Goal: Browse casually: Explore the website without a specific task or goal

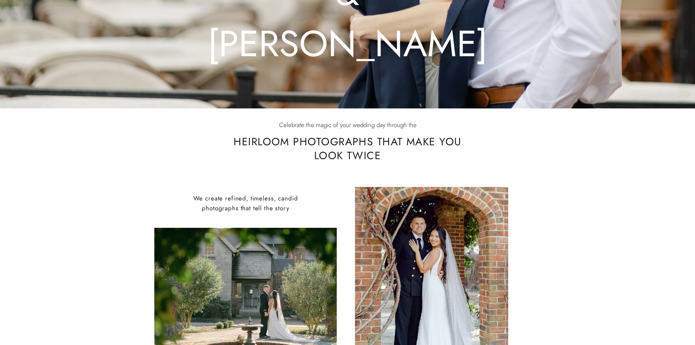
scroll to position [365, 0]
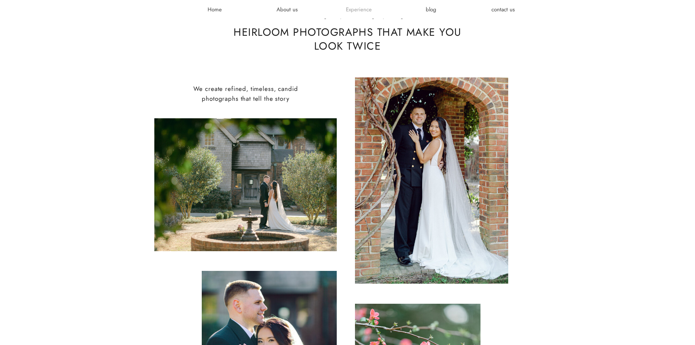
click at [354, 11] on h3 "Experience" at bounding box center [359, 9] width 44 height 7
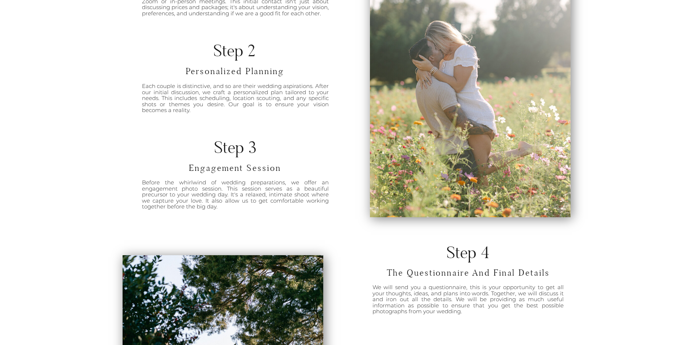
scroll to position [407, 0]
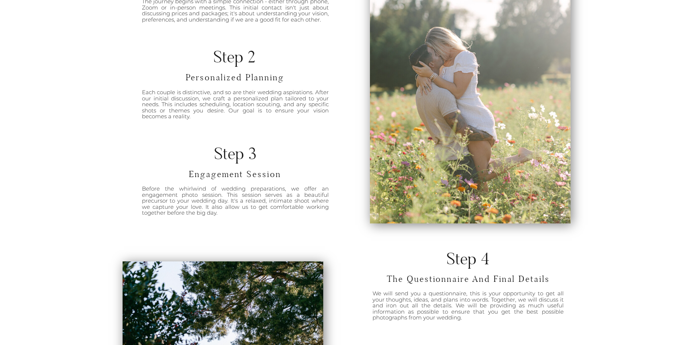
drag, startPoint x: 70, startPoint y: 97, endPoint x: 292, endPoint y: 138, distance: 225.3
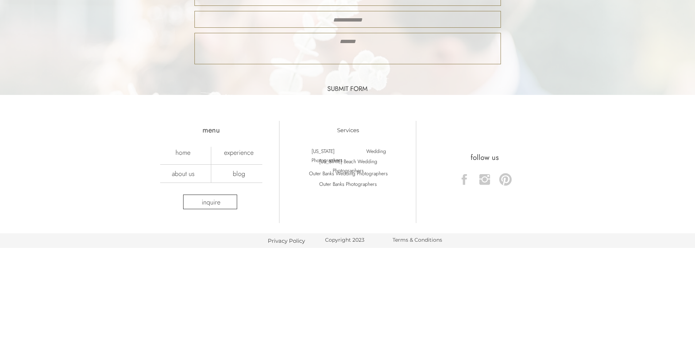
scroll to position [1940, 0]
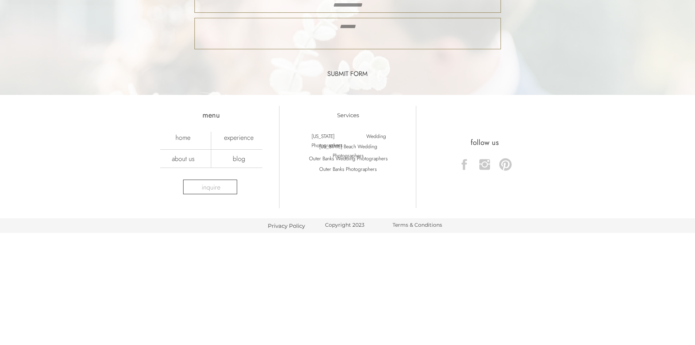
click at [222, 189] on nav "inquire" at bounding box center [211, 187] width 39 height 8
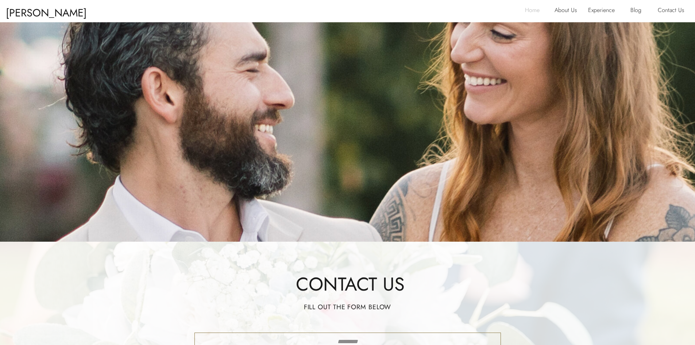
click at [532, 9] on p "Home" at bounding box center [534, 11] width 19 height 12
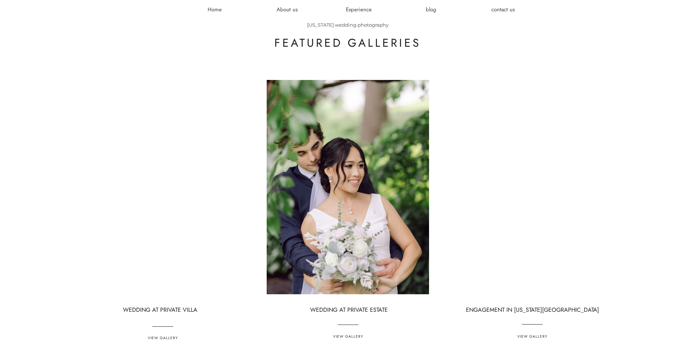
scroll to position [1861, 0]
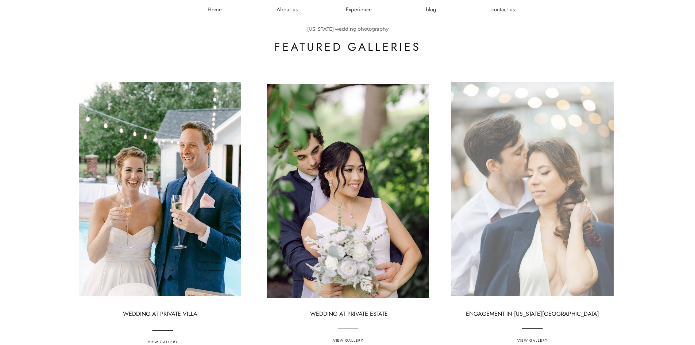
click at [564, 154] on div at bounding box center [532, 189] width 162 height 214
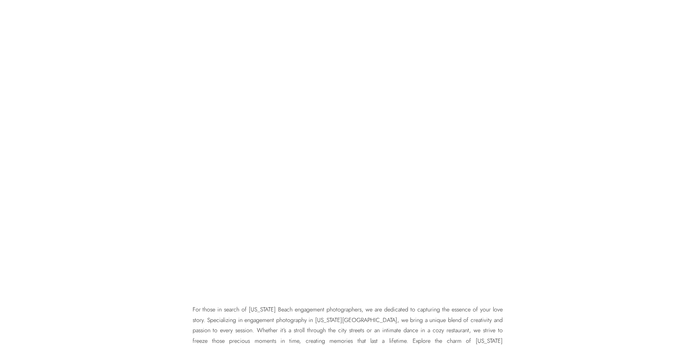
scroll to position [2920, 0]
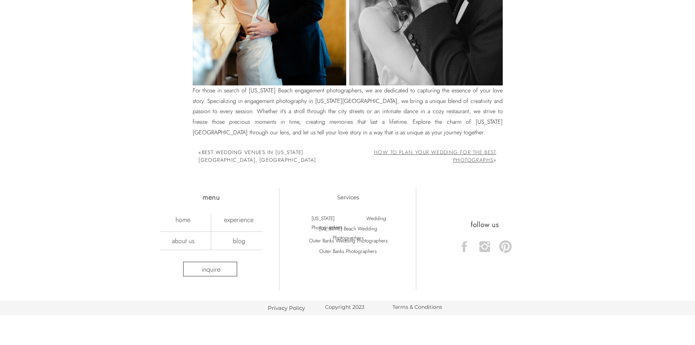
click at [454, 155] on link "How to Plan Your Wedding for the Best Photographs" at bounding box center [435, 156] width 123 height 15
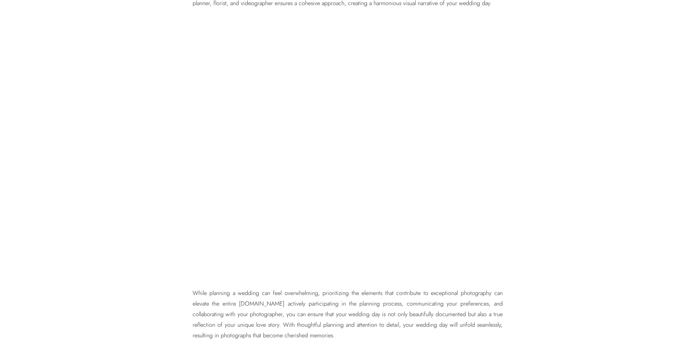
scroll to position [2482, 0]
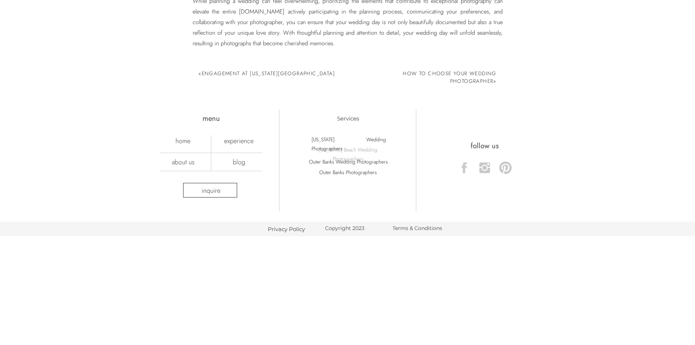
click at [356, 150] on p "[US_STATE] Beach Wedding Photographers" at bounding box center [348, 149] width 89 height 8
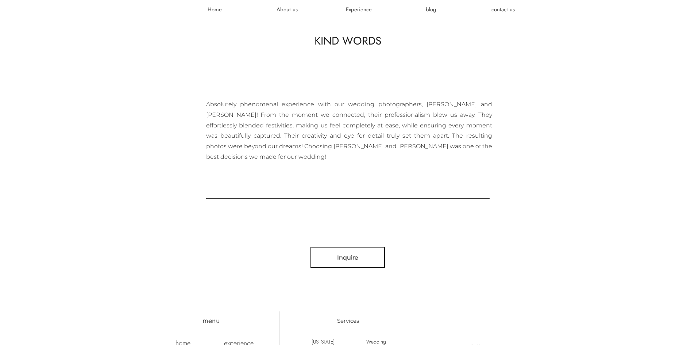
scroll to position [2482, 0]
